Goal: Navigation & Orientation: Understand site structure

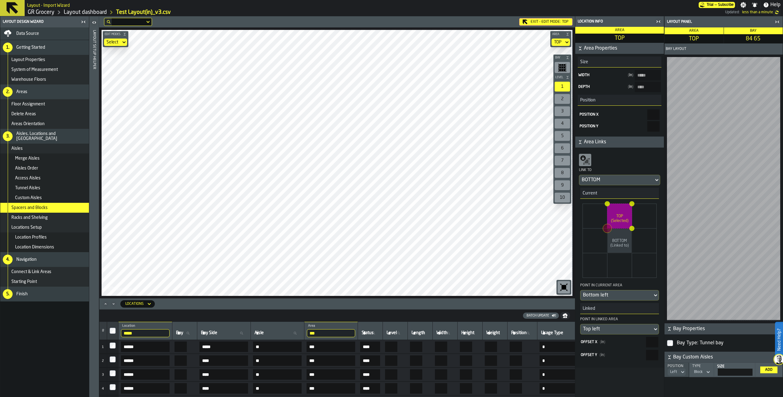
scroll to position [40, 0]
click at [264, 300] on div "Exit - Edit Mode: TOP Edit Modes Select Area TOP Bay Level 1 2 3 4 5 6 7 8 9 10…" at bounding box center [337, 206] width 476 height 380
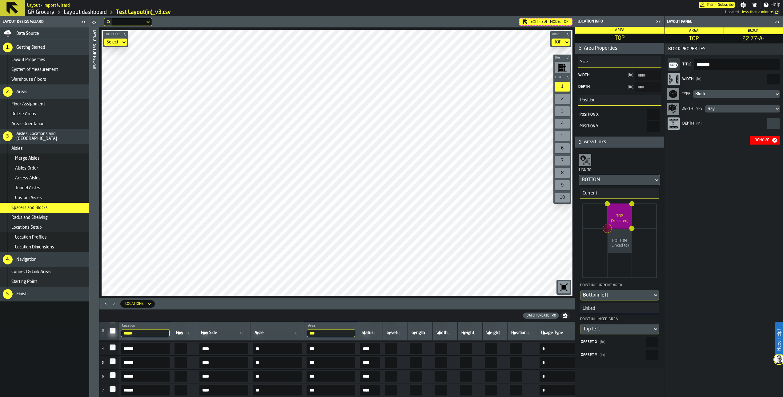
click at [732, 238] on main "Layout Design Wizard Data Source 1. Getting Started Layout Properties System of…" at bounding box center [391, 206] width 783 height 380
click at [775, 24] on icon "button-toggle-Close me" at bounding box center [777, 21] width 7 height 7
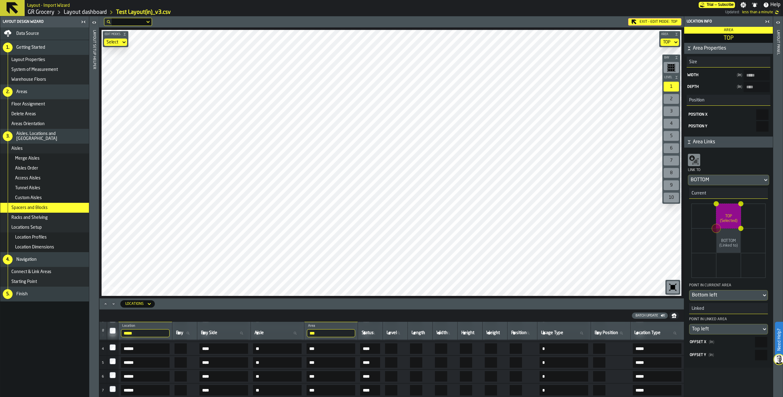
click at [768, 20] on icon "button-toggle-Close me" at bounding box center [767, 21] width 7 height 7
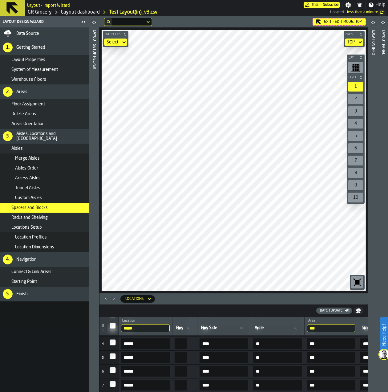
click at [2, 176] on main "Layout Design Wizard Data Source 1. Getting Started Layout Properties System of…" at bounding box center [194, 203] width 388 height 375
click at [217, 344] on div "Exit - Edit Mode: TOP Edit Modes Select Area TOP Bay Level 1 2 3 4 5 6 7 8 9 10…" at bounding box center [233, 203] width 269 height 375
click at [286, 15] on main "Layout - Import Wizard Trial — Subscribe Settings Notifications Help GR Grocery…" at bounding box center [194, 196] width 388 height 392
click at [291, 17] on div "Exit - Edit Mode: TOP Edit Modes Select Area TOP Bay Level 1 2 3 4 5 6 7 8 9 10…" at bounding box center [233, 154] width 269 height 277
click at [388, 259] on html "Need Help? Layout - Import Wizard Trial — Subscribe Settings Notifications Help…" at bounding box center [194, 196] width 388 height 392
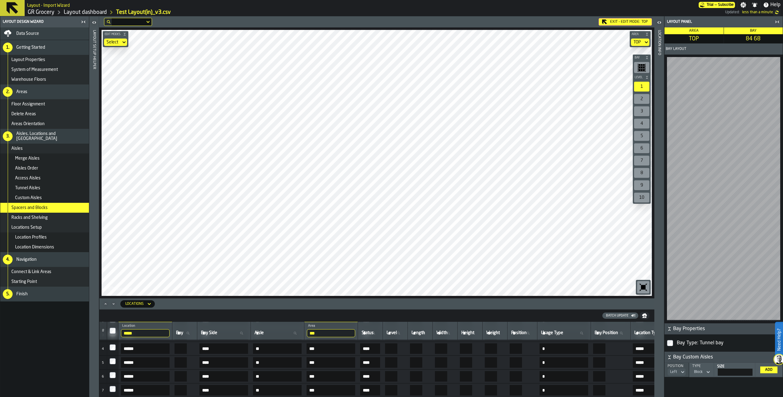
click at [643, 98] on div "2" at bounding box center [641, 99] width 15 height 10
click at [645, 111] on div "3" at bounding box center [641, 111] width 15 height 10
click at [645, 124] on div "4" at bounding box center [641, 124] width 15 height 10
click at [641, 89] on div "1" at bounding box center [641, 87] width 15 height 10
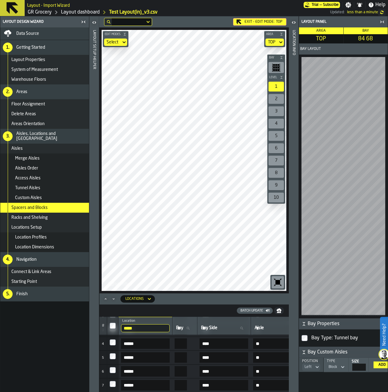
click at [250, 343] on div "Exit - Edit Mode: TOP Edit Modes Select Area TOP Bay Level 1 2 3 4 5 6 7 8 9 10…" at bounding box center [194, 203] width 190 height 375
click at [246, 305] on div "Exit - Edit Mode: TOP Edit Modes Select Area TOP Bay Level 1 2 3 4 5 6 7 8 9 10…" at bounding box center [194, 203] width 190 height 375
click at [238, 317] on div "Exit - Edit Mode: TOP Edit Modes Select Area TOP Bay Level 1 2 3 4 5 6 7 8 9 10…" at bounding box center [194, 203] width 190 height 375
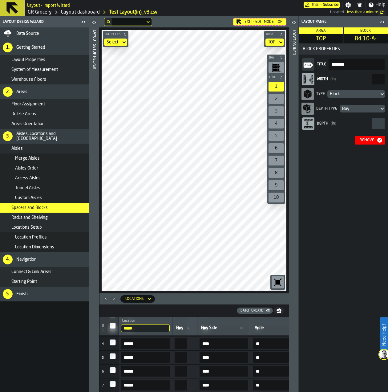
click at [373, 138] on div "Remove" at bounding box center [366, 140] width 19 height 4
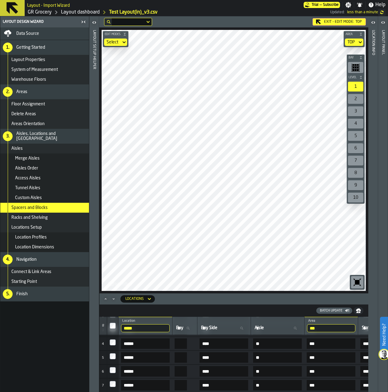
click at [233, 15] on main "Layout - Import Wizard Trial — Subscribe Settings Notifications Help GR Grocery…" at bounding box center [194, 196] width 388 height 392
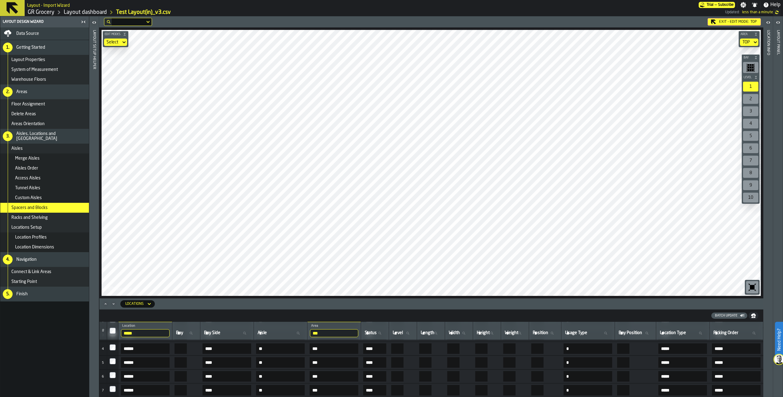
click at [526, 0] on html "Need Help? Layout - Import Wizard Trial — Subscribe Settings Notifications Help…" at bounding box center [391, 198] width 783 height 397
click at [346, 0] on html "Need Help? Layout - Import Wizard Trial — Subscribe Settings Notifications Help…" at bounding box center [391, 198] width 783 height 397
click at [483, 336] on div "Exit - Edit Mode: TOP Edit Modes Select Area TOP Bay Level 1 2 3 4 5 6 7 8 9 10…" at bounding box center [431, 206] width 664 height 380
click at [783, 187] on html "Need Help? Layout - Import Wizard Trial — Subscribe Settings Notifications Help…" at bounding box center [391, 198] width 783 height 397
click at [523, 27] on div "Edit Modes Select Area TOP Bay Level 1 2 3 4 5 6 7 8 9 10 M A K I N G W A R E H…" at bounding box center [431, 162] width 664 height 271
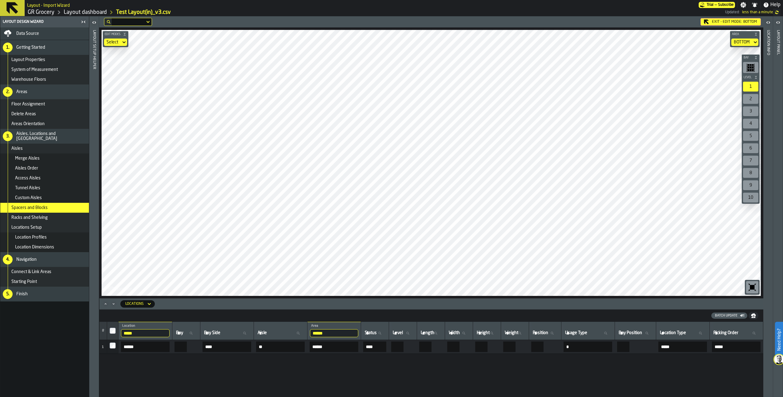
scroll to position [0, 0]
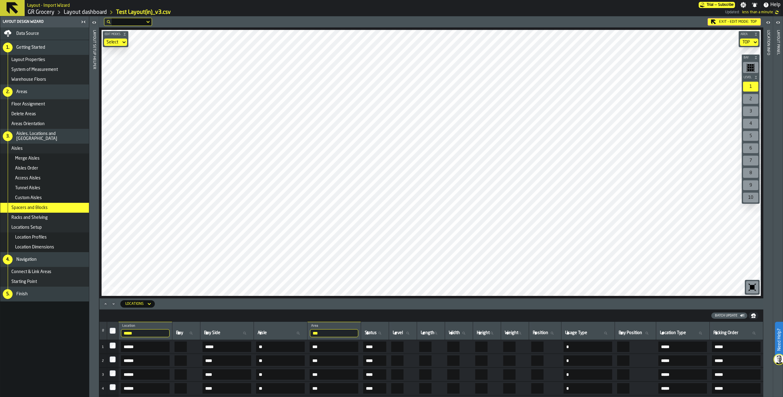
click at [377, 374] on div "Exit - Edit Mode: TOP Edit Modes Select Area TOP Bay Level 1 2 3 4 5 6 7 8 9 10…" at bounding box center [431, 206] width 664 height 380
click at [341, 346] on div "Exit - Edit Mode: TOP Edit Modes Select Area TOP Bay Level 1 2 3 4 5 6 7 8 9 10…" at bounding box center [431, 206] width 664 height 380
click at [312, 311] on div "Exit - Edit Mode: TOP Edit Modes Select Area TOP Bay Level 1 2 3 4 5 6 7 8 9 10…" at bounding box center [431, 206] width 664 height 380
click at [305, 316] on div "Exit - Edit Mode: TOP Edit Modes Select Area TOP Bay Level 1 2 3 4 5 6 7 8 9 10…" at bounding box center [431, 206] width 664 height 380
